Goal: Task Accomplishment & Management: Manage account settings

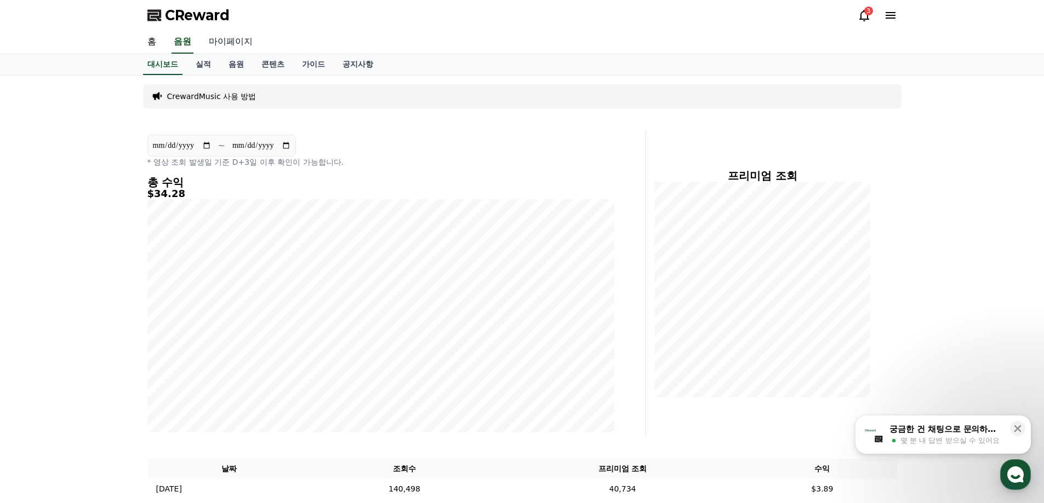
click at [230, 41] on link "마이페이지" at bounding box center [230, 42] width 61 height 23
select select "**********"
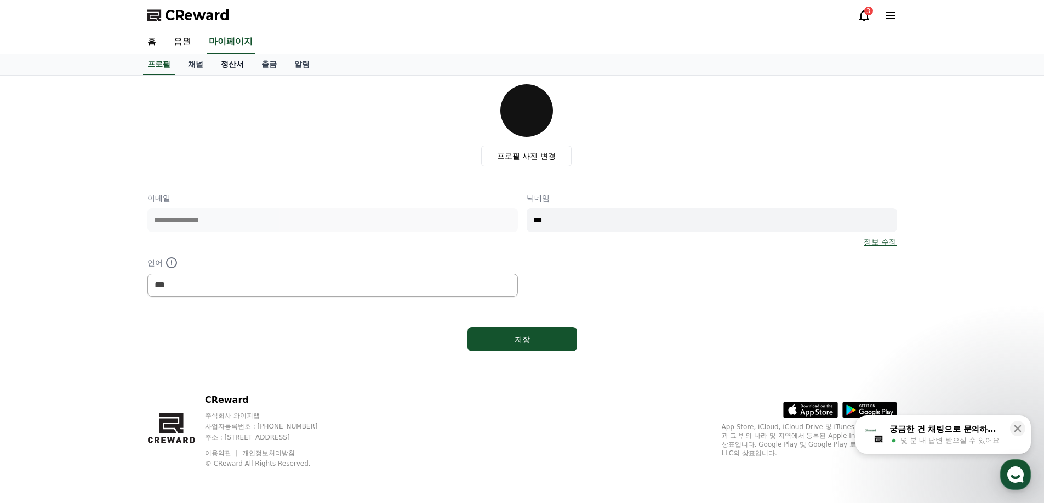
click at [225, 65] on link "정산서" at bounding box center [232, 64] width 41 height 21
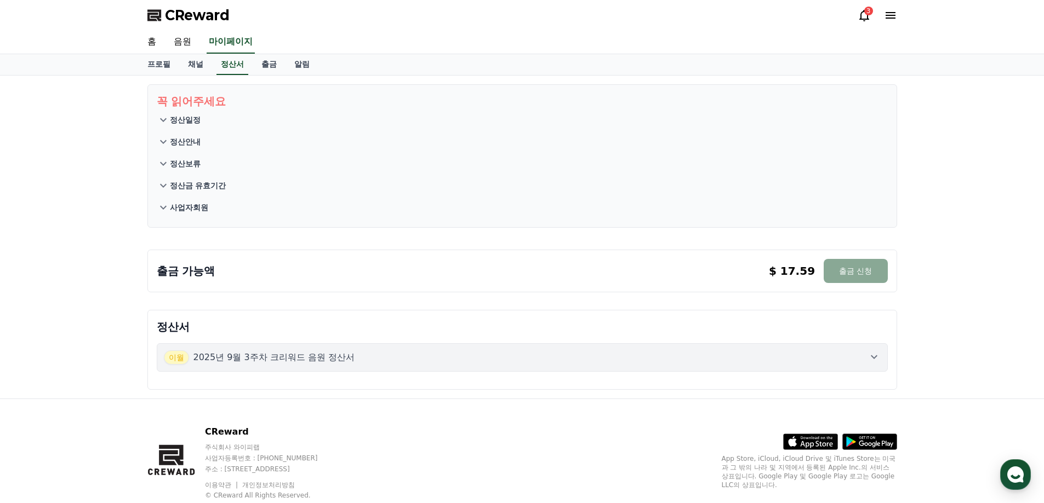
scroll to position [32, 0]
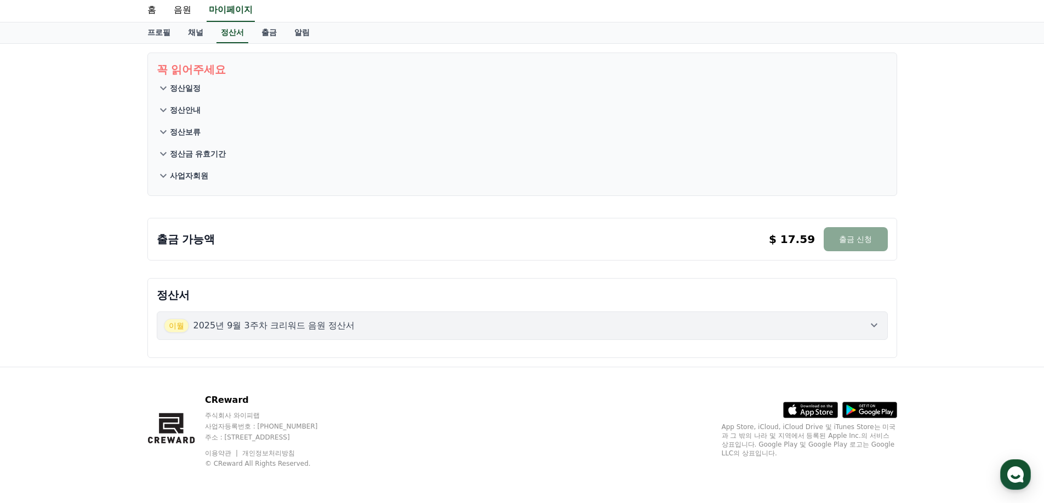
click at [199, 177] on p "사업자회원" at bounding box center [189, 175] width 38 height 11
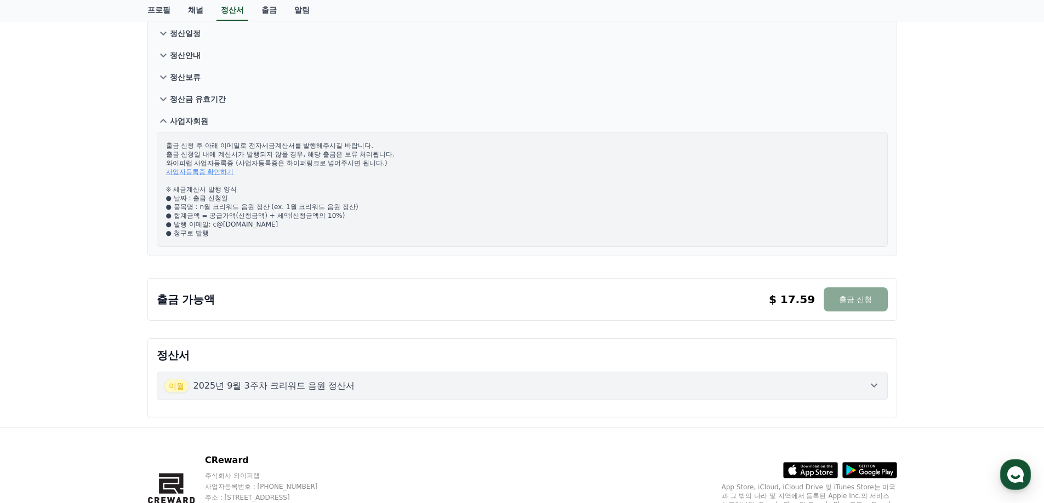
scroll to position [0, 0]
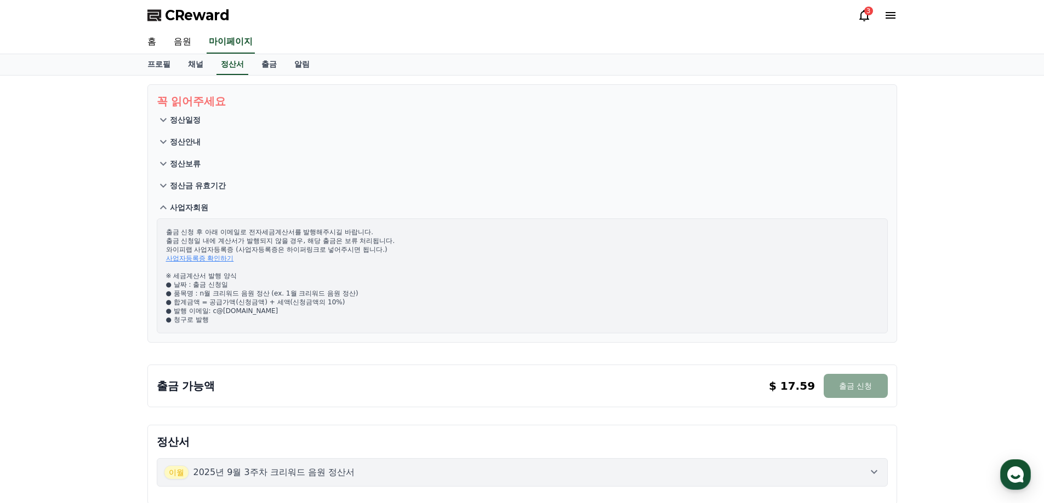
click at [864, 19] on icon at bounding box center [864, 16] width 10 height 12
